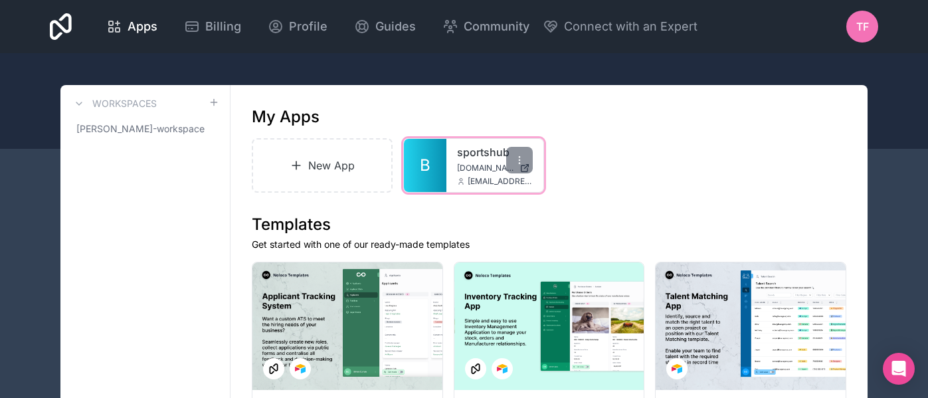
click at [493, 163] on span "[DOMAIN_NAME]" at bounding box center [485, 168] width 57 height 11
click at [516, 159] on icon at bounding box center [519, 160] width 11 height 11
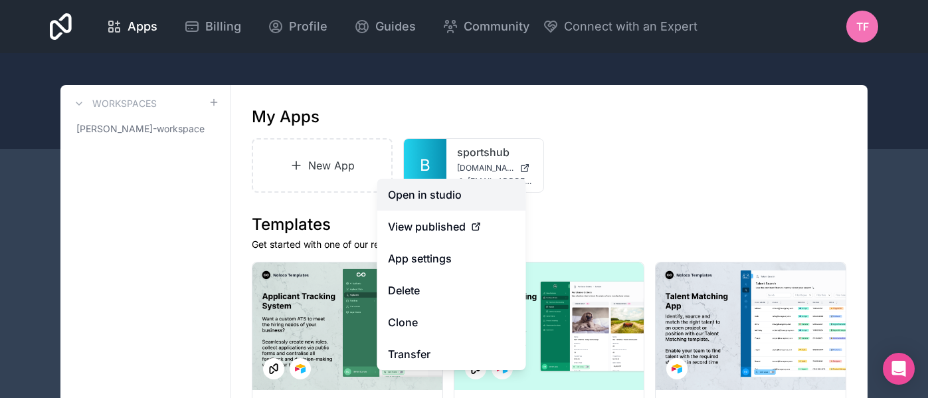
click at [484, 189] on link "Open in studio" at bounding box center [451, 195] width 149 height 32
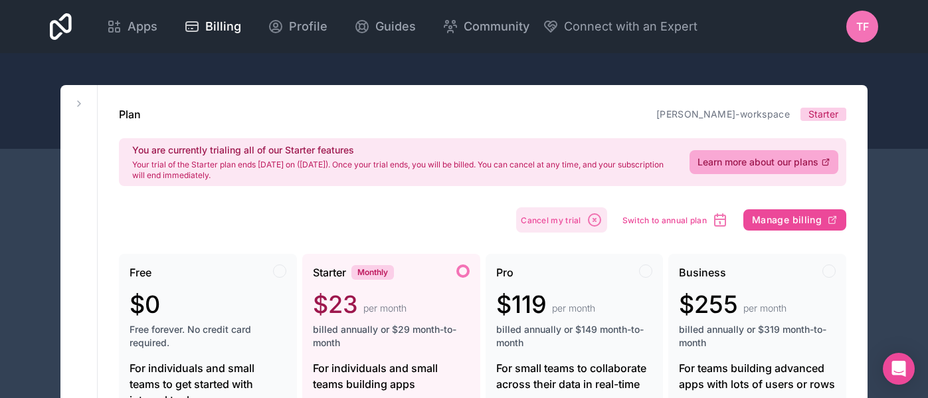
click at [587, 222] on icon "button" at bounding box center [594, 220] width 16 height 16
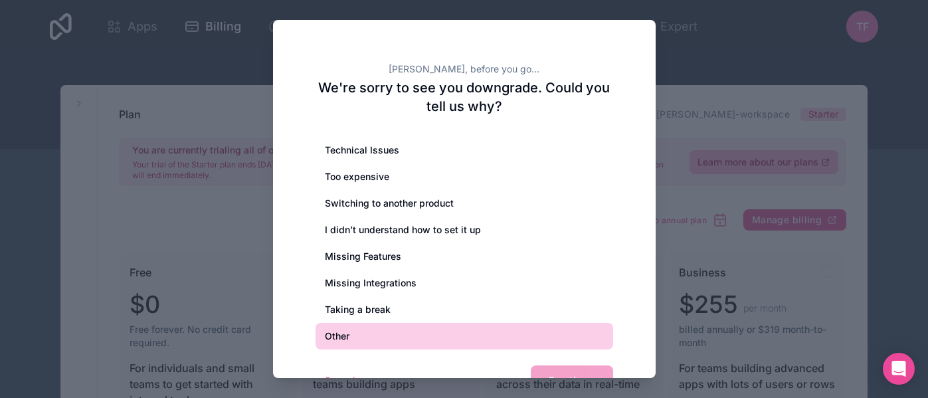
click at [352, 340] on div "Other" at bounding box center [463, 336] width 297 height 27
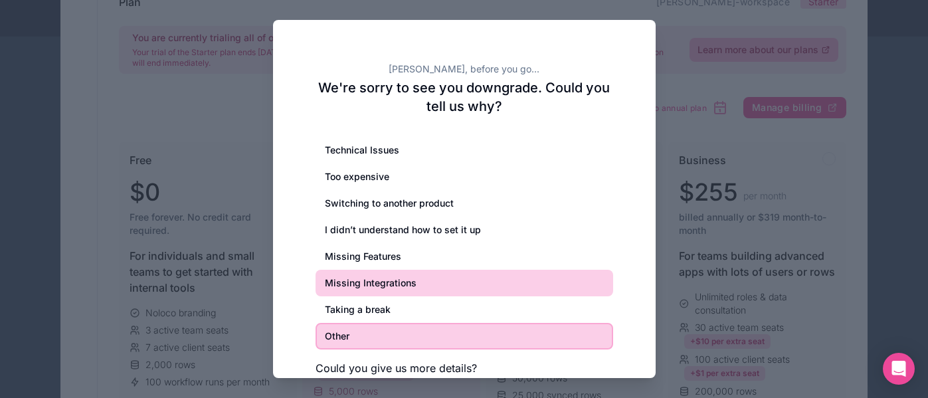
scroll to position [157, 0]
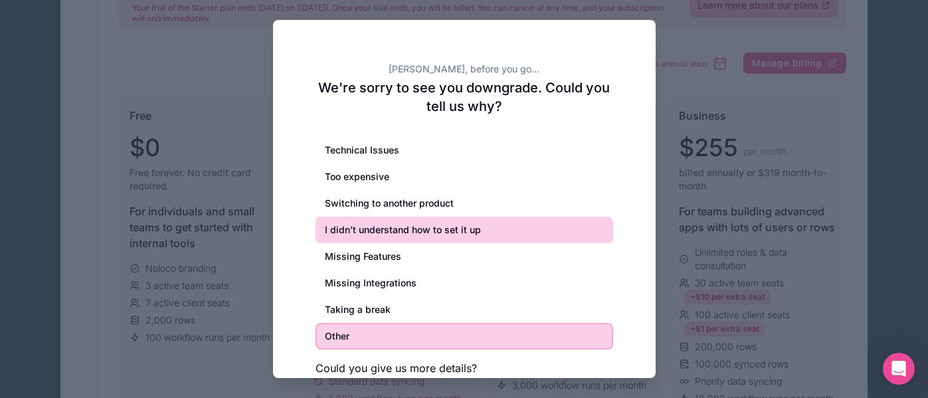
click at [377, 224] on div "I didn’t understand how to set it up" at bounding box center [463, 229] width 297 height 27
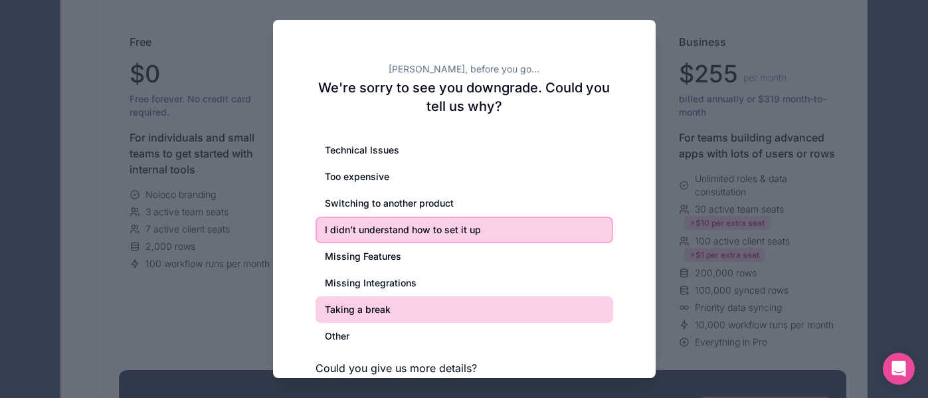
scroll to position [233, 0]
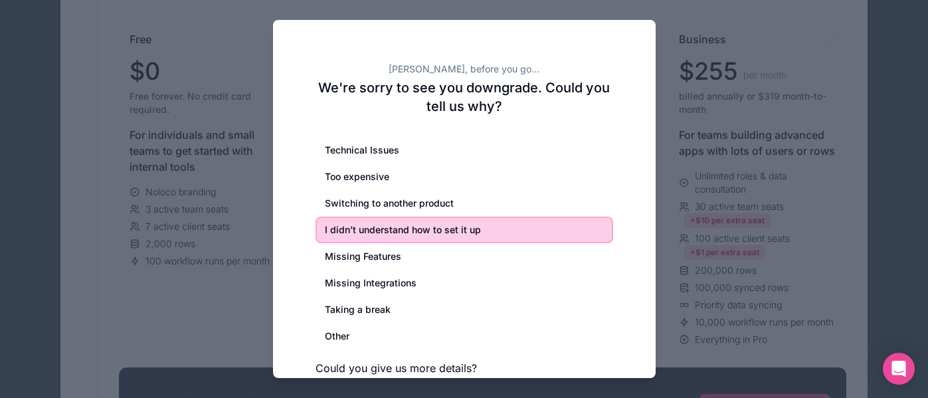
click at [449, 236] on div "I didn’t understand how to set it up" at bounding box center [463, 229] width 297 height 27
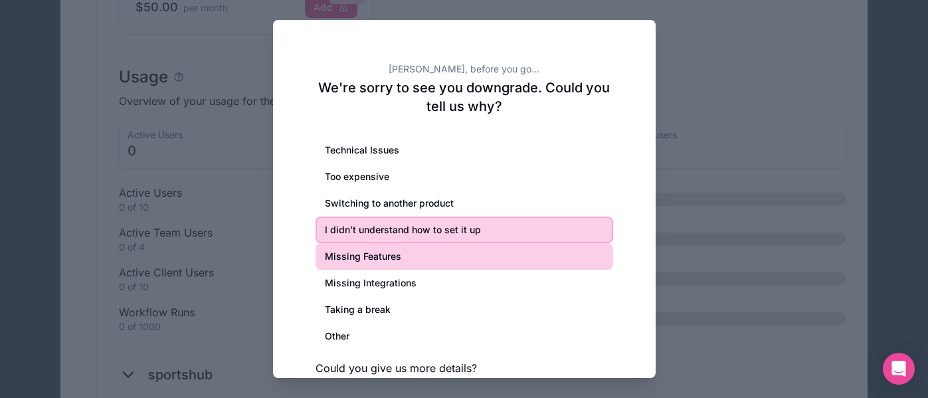
scroll to position [1069, 0]
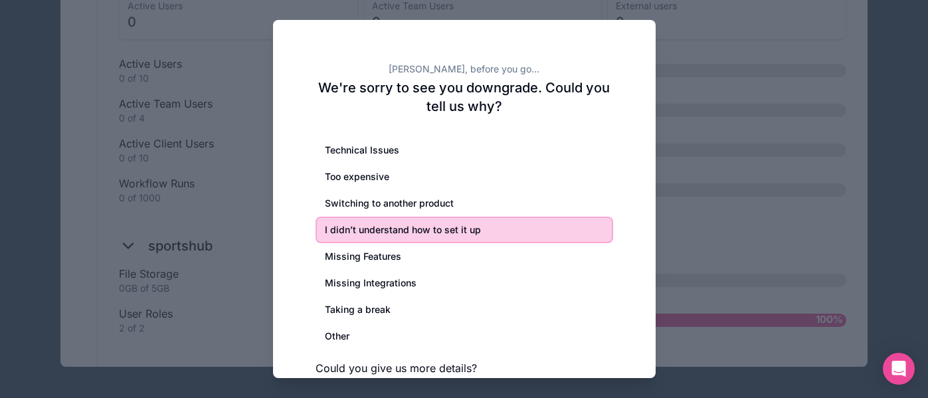
click at [438, 373] on h3 "Could you give us more details?" at bounding box center [463, 368] width 297 height 16
click at [503, 365] on h3 "Could you give us more details?" at bounding box center [463, 368] width 297 height 16
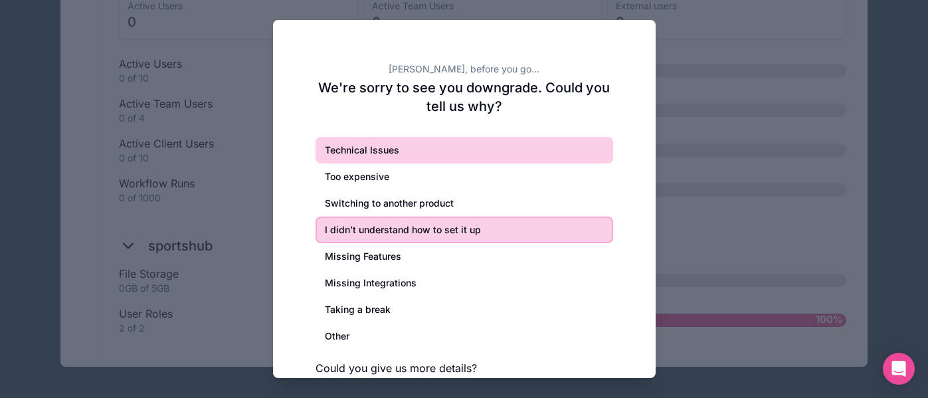
click at [333, 154] on div "Technical Issues" at bounding box center [463, 150] width 297 height 27
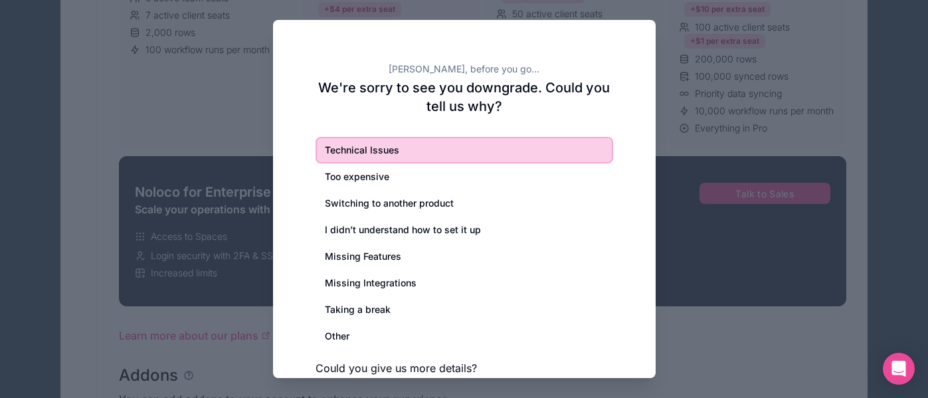
scroll to position [436, 0]
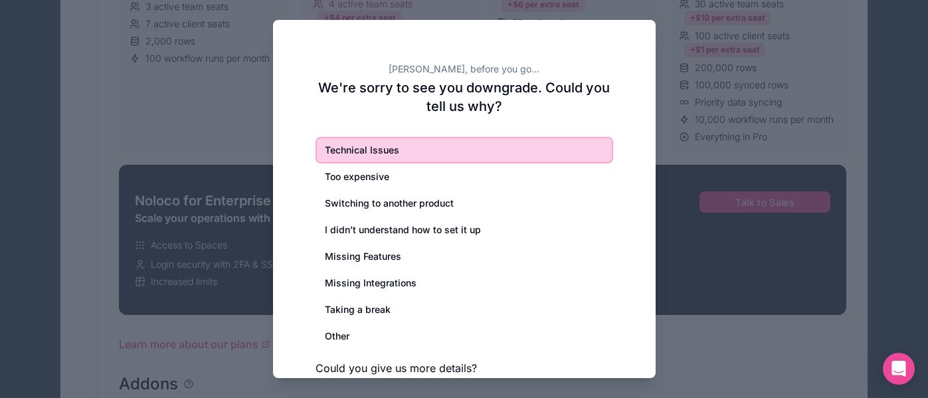
click at [181, 125] on div at bounding box center [464, 199] width 928 height 398
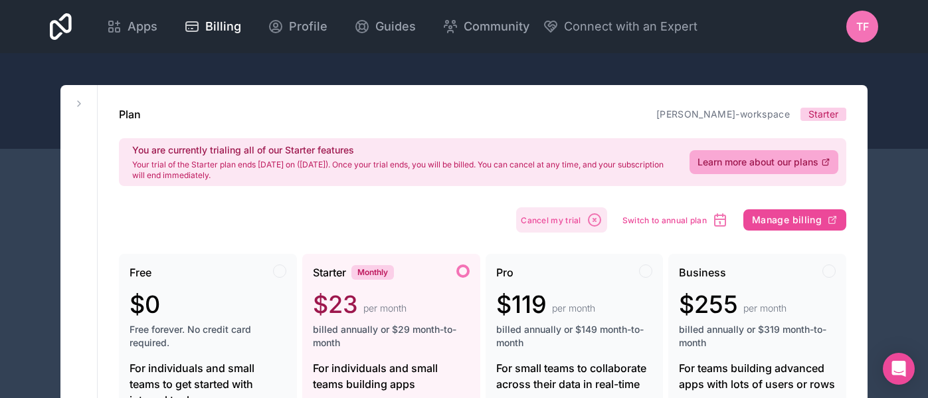
click at [572, 224] on button "Cancel my trial" at bounding box center [561, 219] width 91 height 25
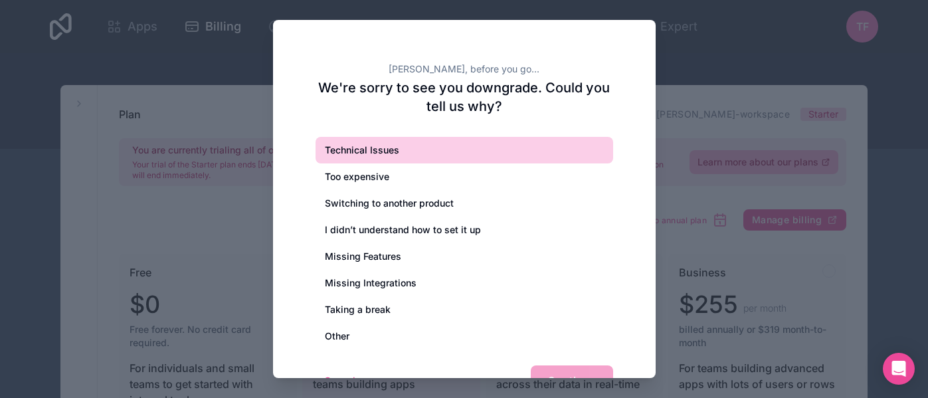
click at [376, 153] on div "Technical Issues" at bounding box center [463, 150] width 297 height 27
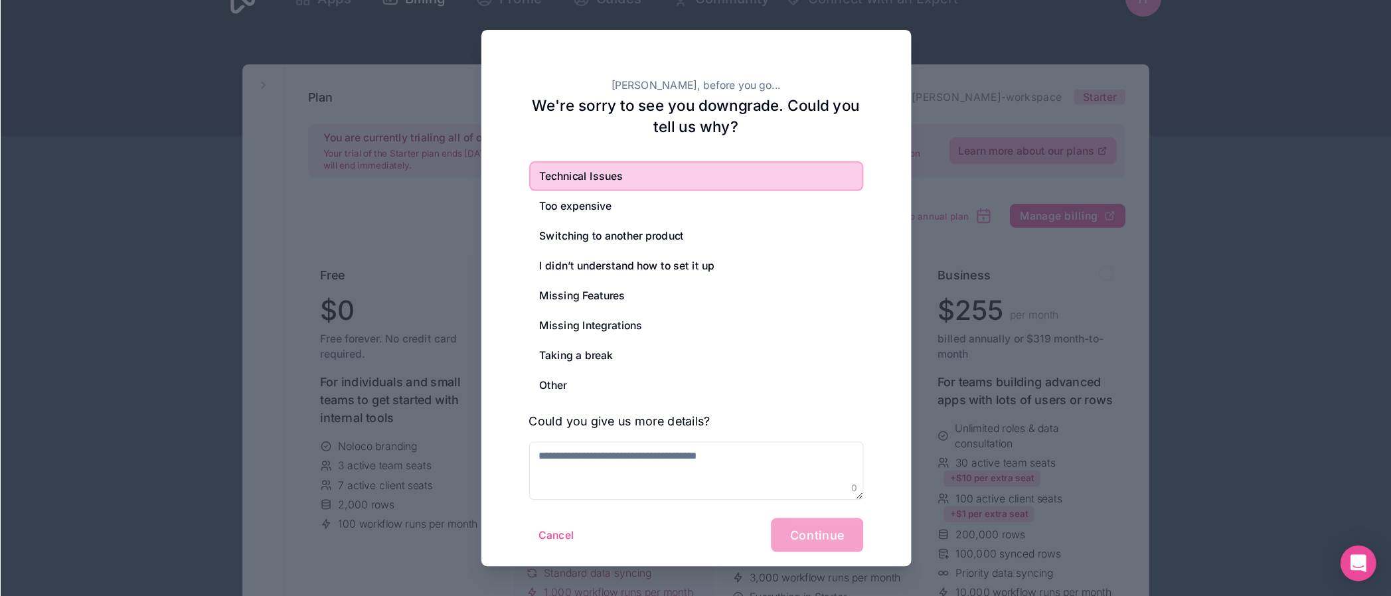
scroll to position [28, 0]
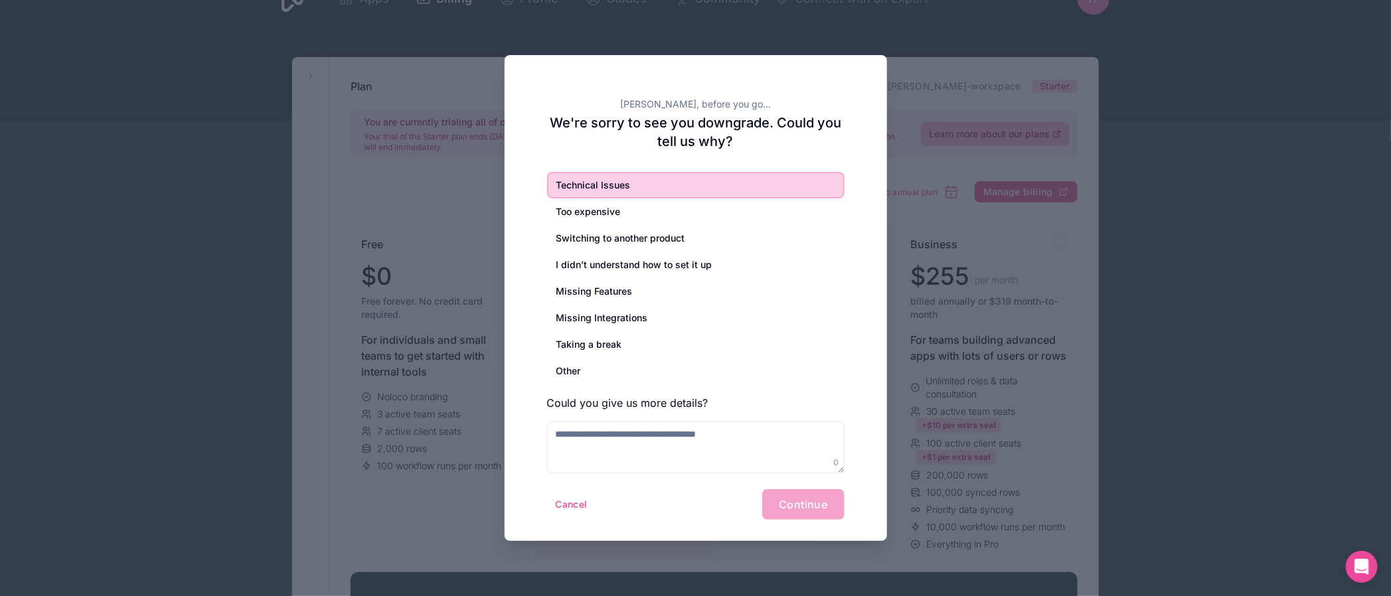
click at [801, 397] on div "Cancel Continue" at bounding box center [695, 504] width 297 height 31
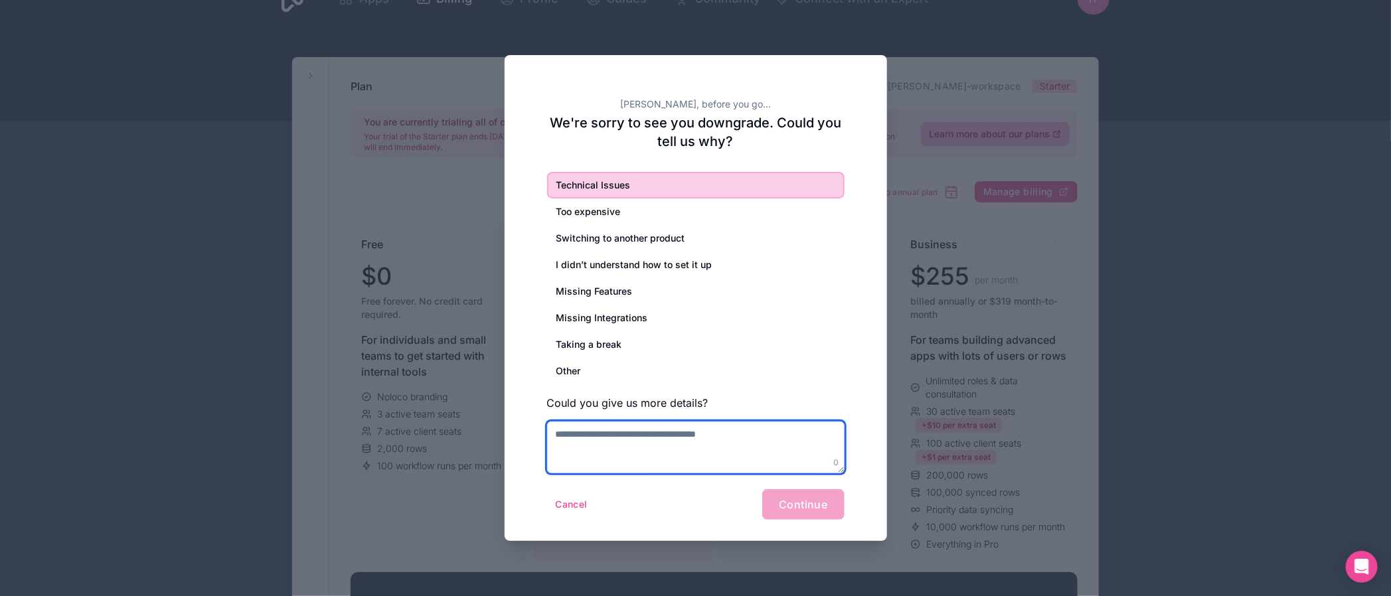
click at [680, 397] on textarea at bounding box center [695, 448] width 297 height 52
type textarea "**********"
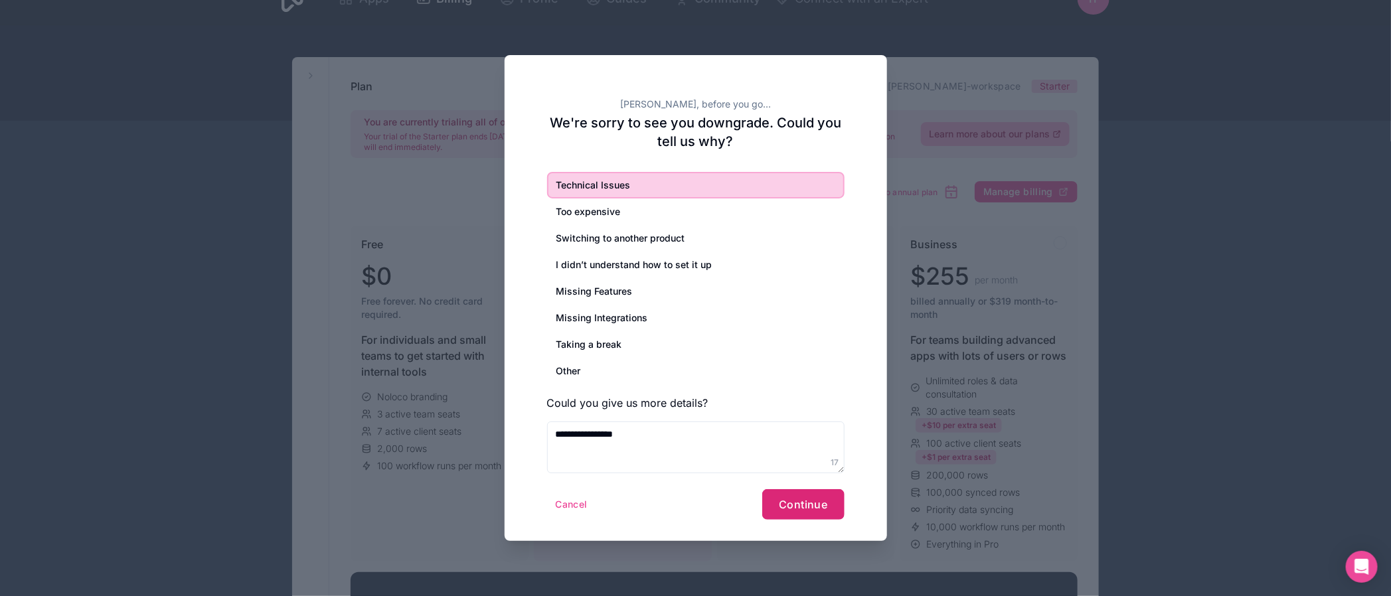
click at [791, 397] on span "Continue" at bounding box center [803, 504] width 48 height 13
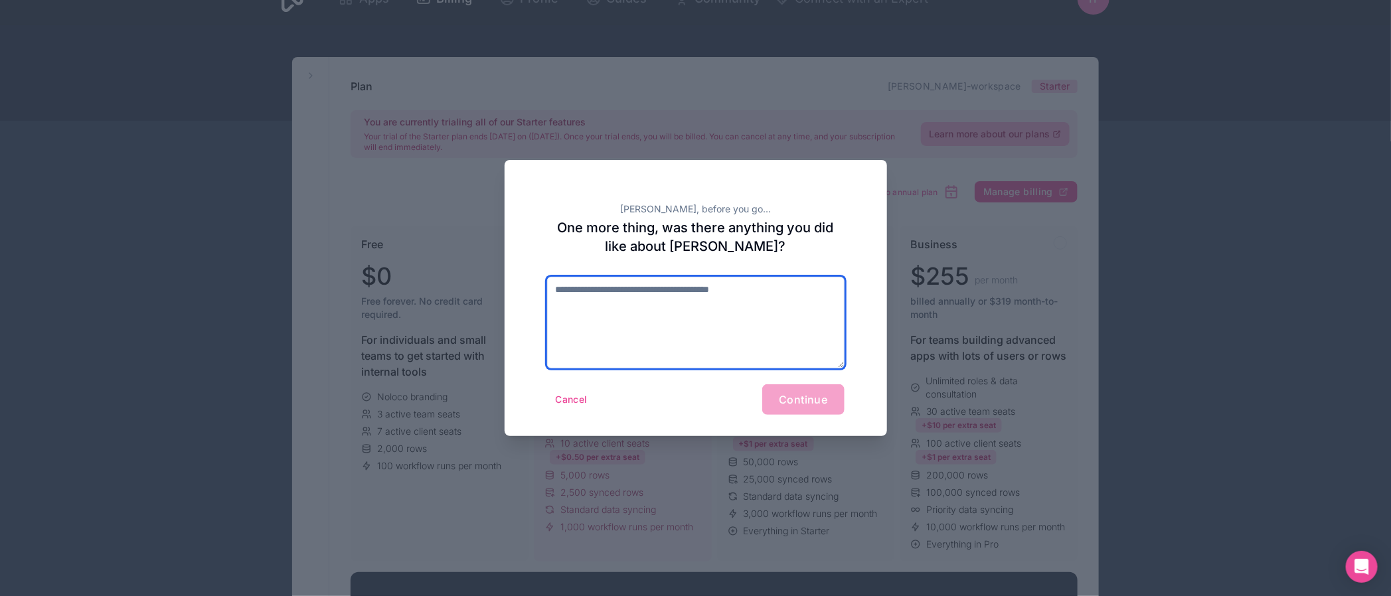
click at [662, 298] on textarea at bounding box center [695, 323] width 297 height 92
type textarea "**********"
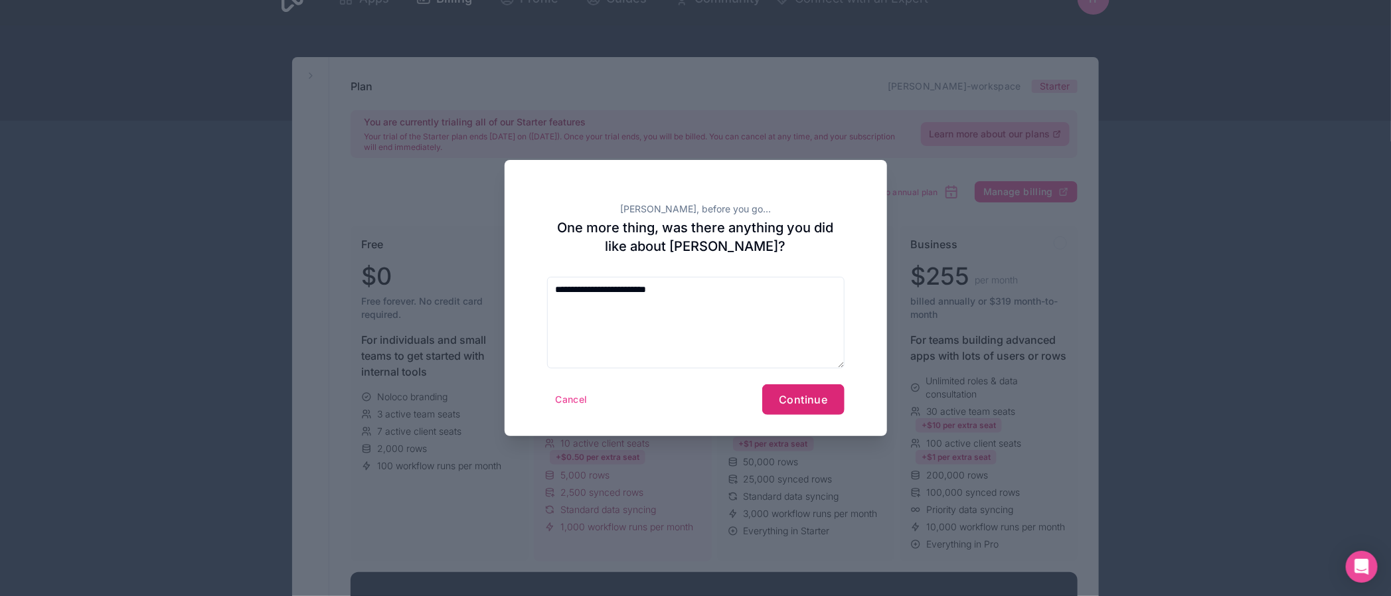
click at [777, 397] on button "Continue" at bounding box center [803, 399] width 82 height 31
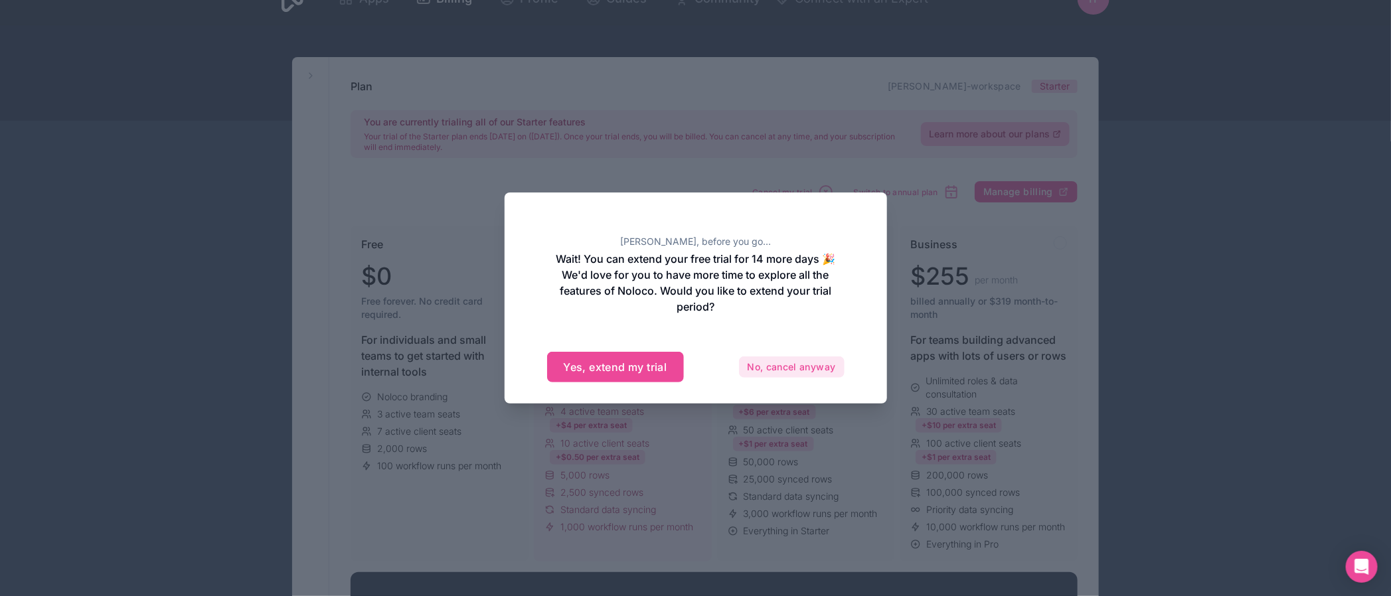
click at [793, 373] on button "No, cancel anyway" at bounding box center [792, 367] width 106 height 21
